Goal: Download file/media

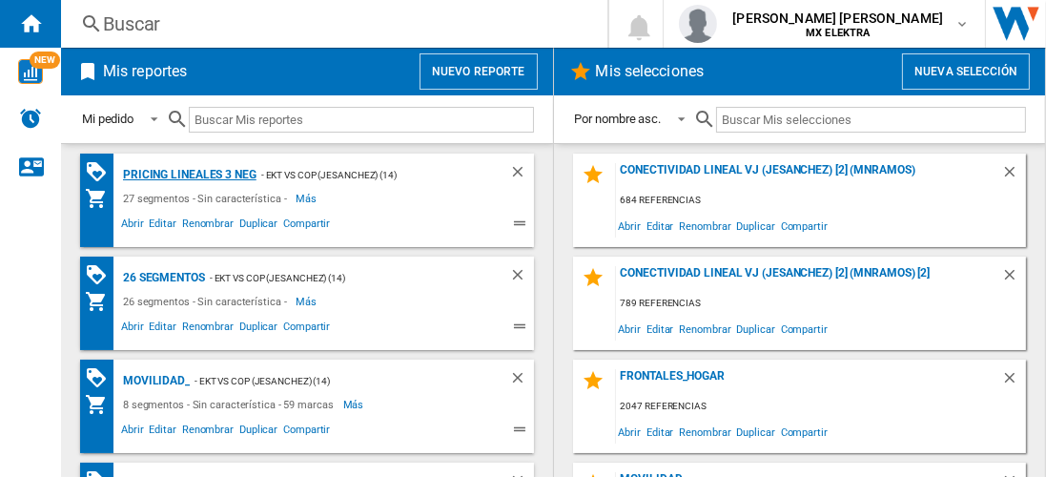
click at [188, 174] on div "Pricing lineales 3 neg" at bounding box center [187, 175] width 138 height 24
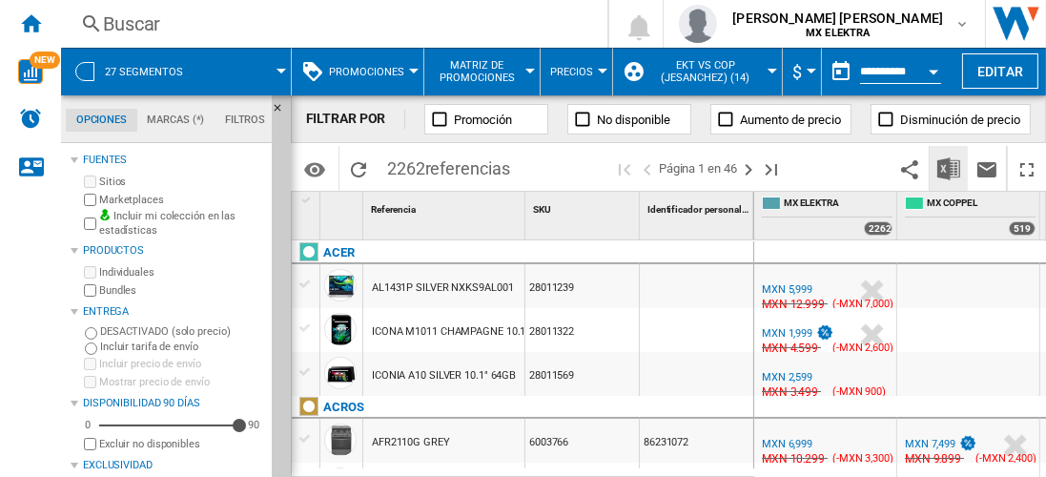
click at [950, 168] on img "Descargar en Excel" at bounding box center [948, 168] width 23 height 23
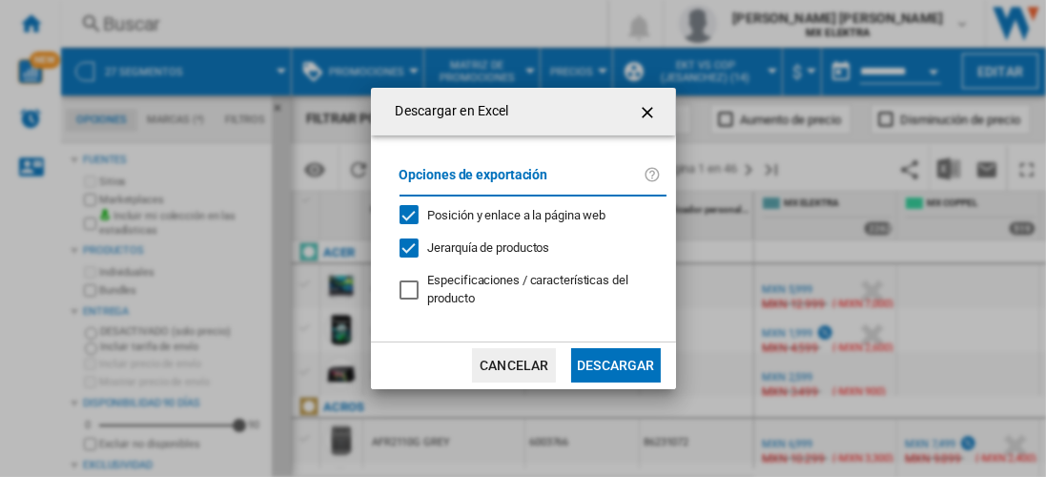
click at [615, 363] on button "Descargar" at bounding box center [615, 365] width 89 height 34
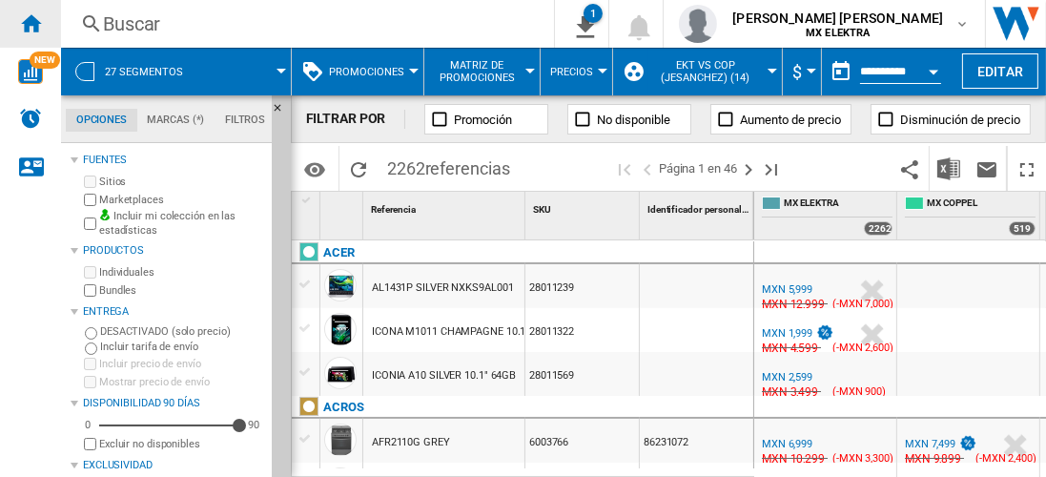
click at [31, 23] on ng-md-icon "Inicio" at bounding box center [30, 22] width 23 height 23
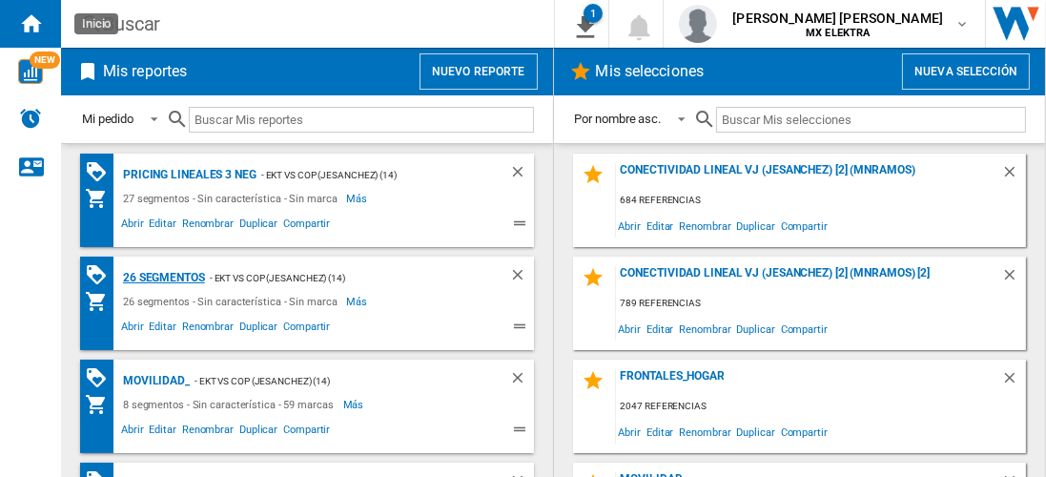
click at [164, 276] on div "26 segmentos" at bounding box center [161, 278] width 87 height 24
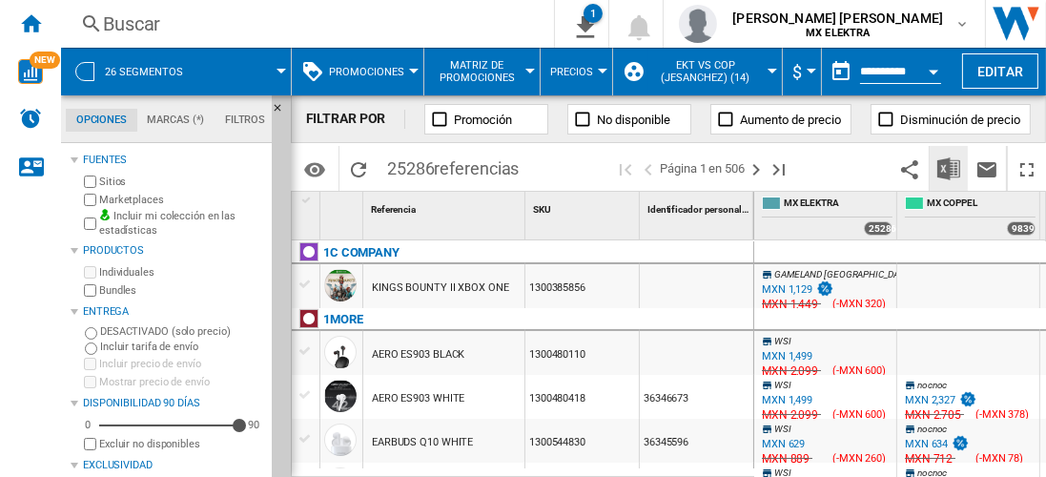
click at [950, 168] on img "Descargar en Excel" at bounding box center [948, 168] width 23 height 23
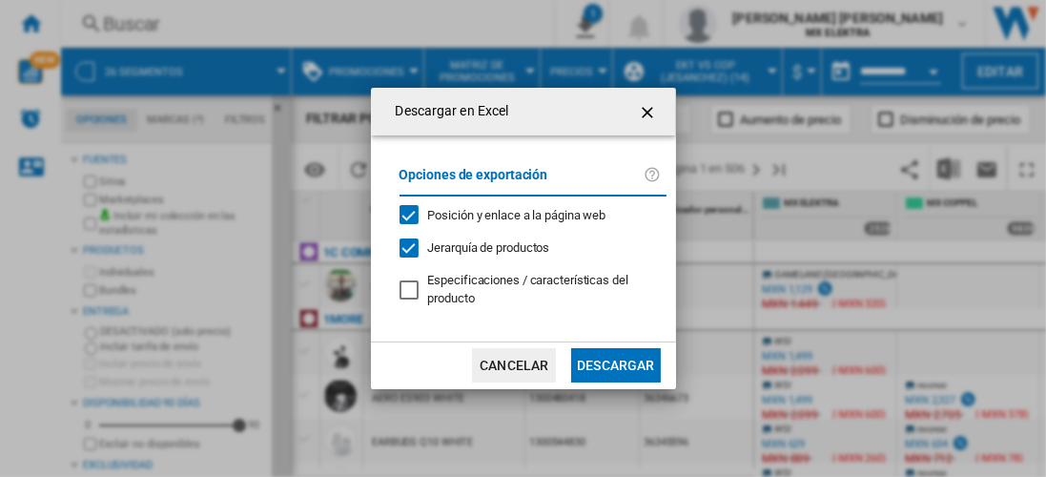
click at [615, 363] on button "Descargar" at bounding box center [615, 365] width 89 height 34
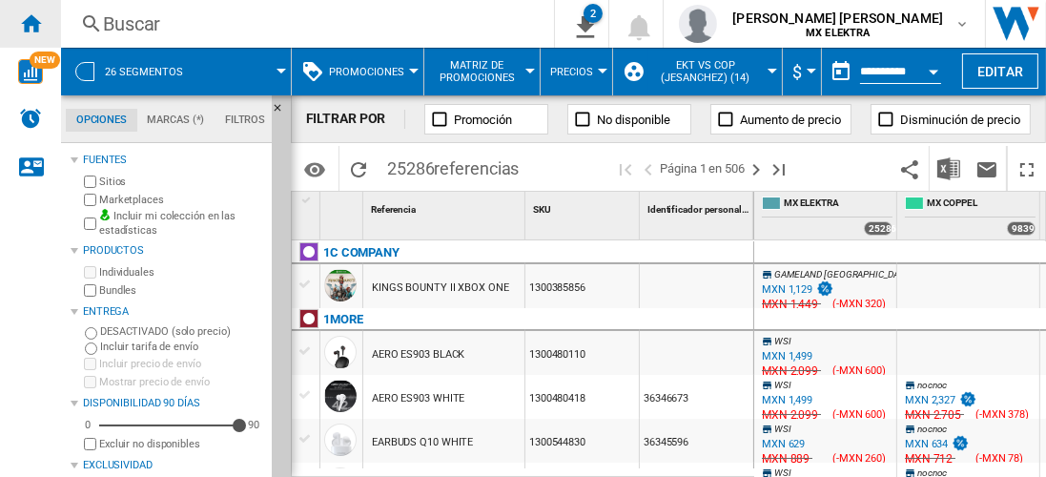
click at [31, 23] on ng-md-icon "Inicio" at bounding box center [30, 22] width 23 height 23
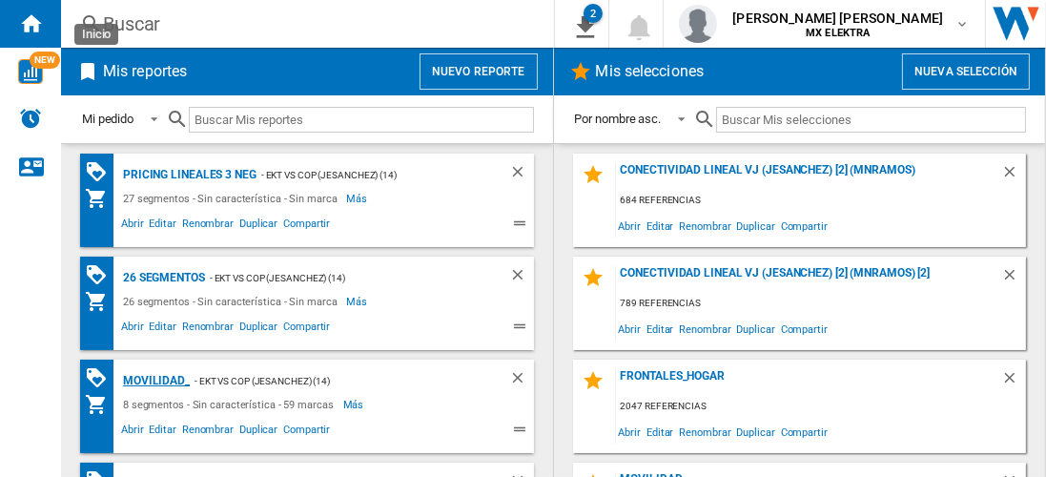
click at [153, 379] on div "MOVILIDAD_" at bounding box center [154, 381] width 72 height 24
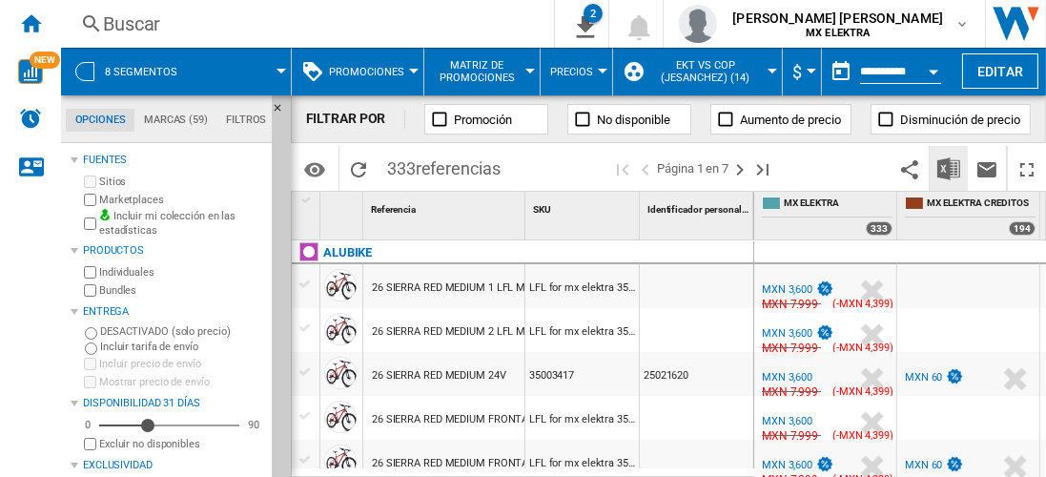
click at [950, 168] on img "Descargar en Excel" at bounding box center [948, 168] width 23 height 23
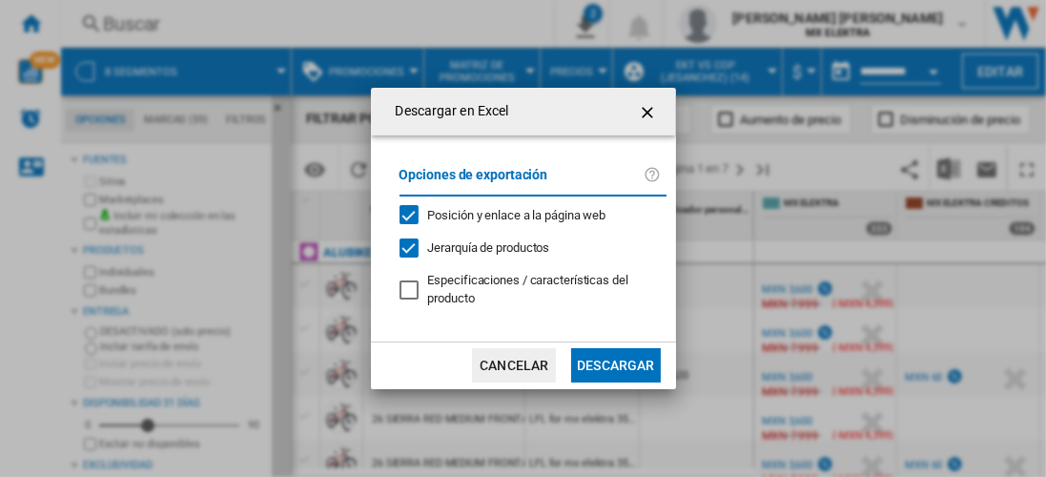
click at [615, 363] on button "Descargar" at bounding box center [615, 365] width 89 height 34
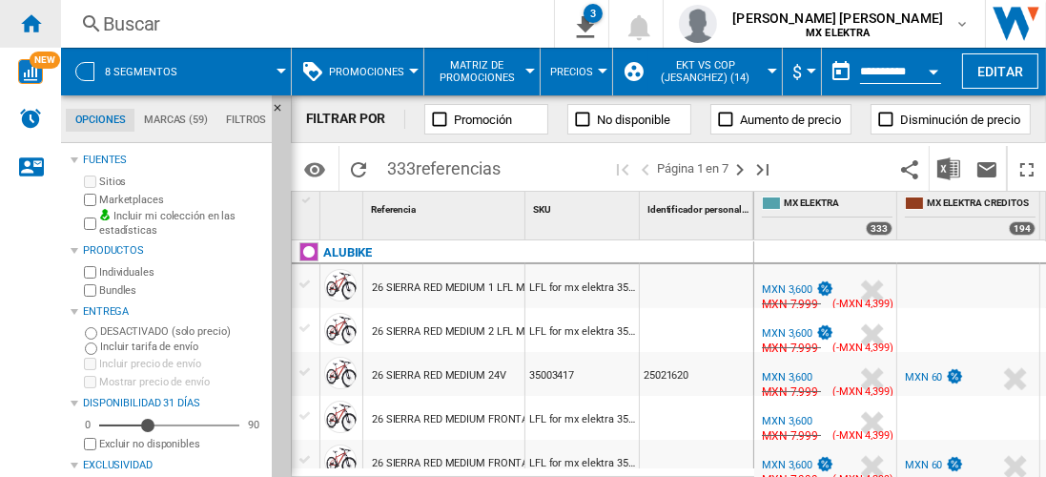
click at [31, 23] on ng-md-icon "Inicio" at bounding box center [30, 22] width 23 height 23
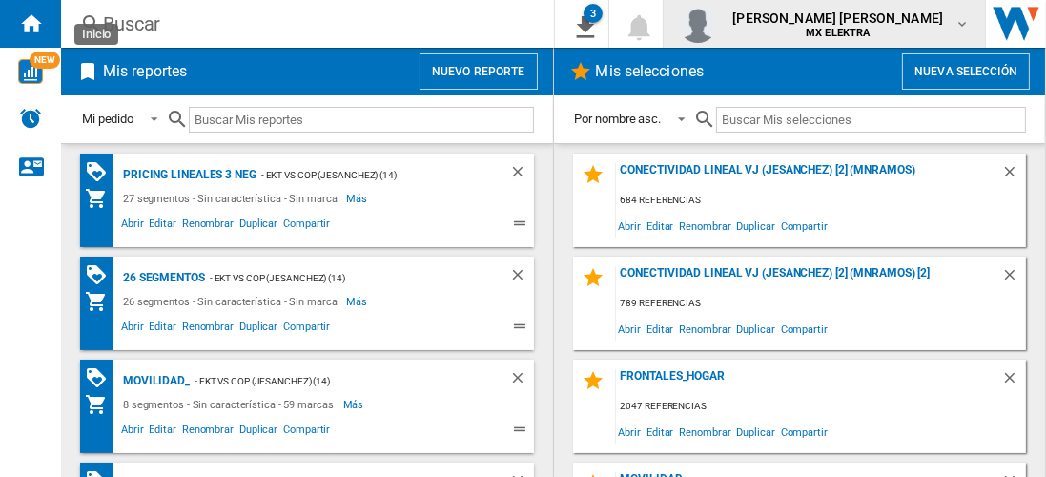
click at [855, 23] on span "juan carlos romero marta" at bounding box center [837, 18] width 211 height 19
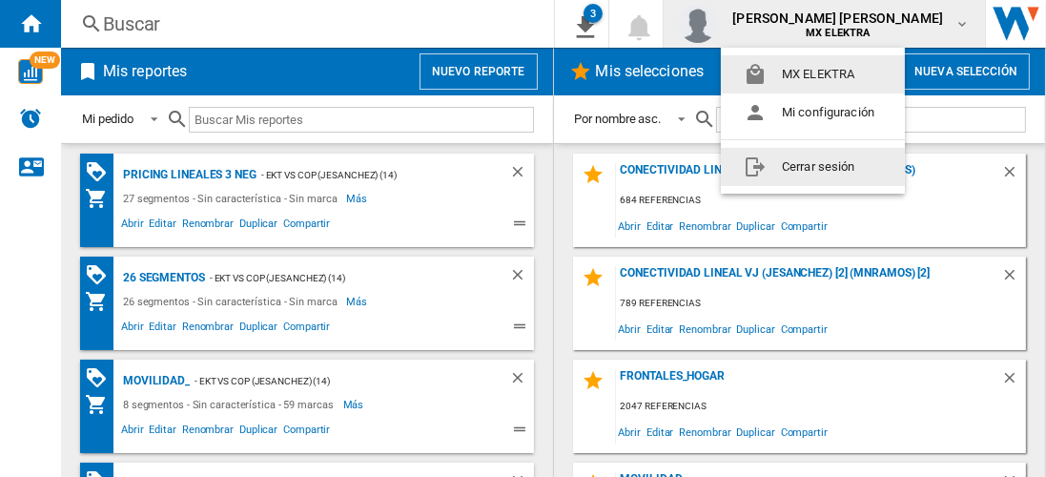
click at [816, 166] on button "Cerrar sesión" at bounding box center [813, 167] width 184 height 38
